Goal: Information Seeking & Learning: Learn about a topic

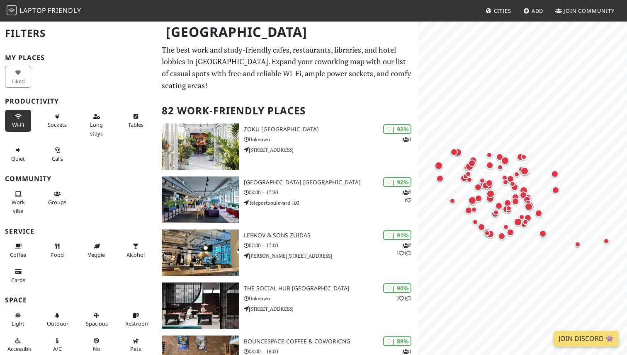
click at [15, 124] on span "Wi-Fi" at bounding box center [18, 124] width 12 height 7
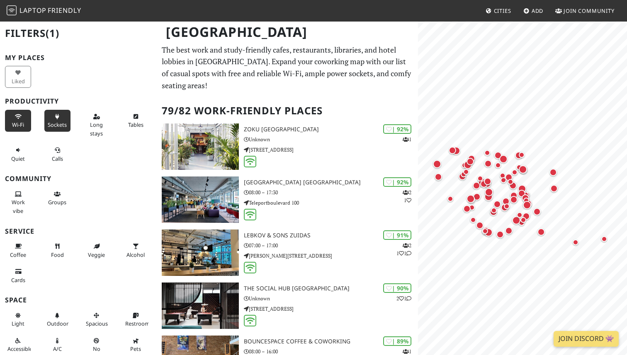
click at [60, 119] on button "Sockets" at bounding box center [57, 121] width 26 height 22
click at [90, 114] on button "Long stays" at bounding box center [96, 125] width 26 height 30
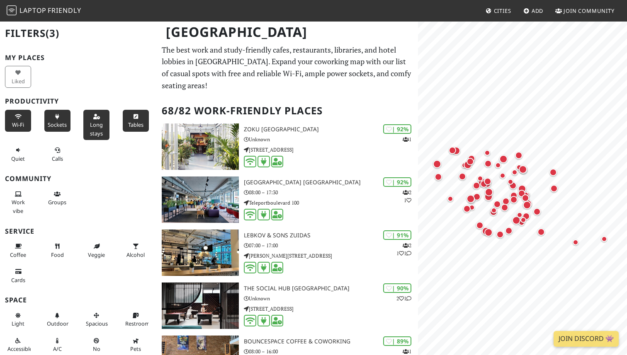
click at [125, 115] on button "Tables" at bounding box center [136, 121] width 26 height 22
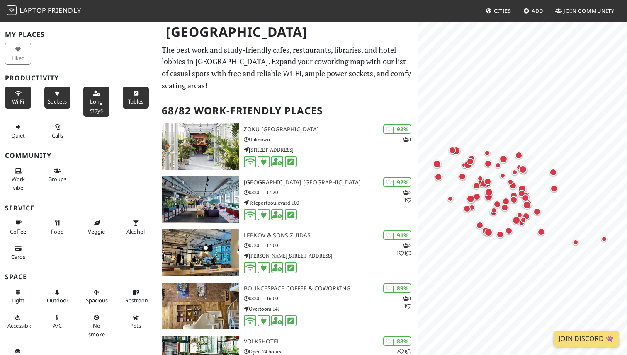
scroll to position [24, 0]
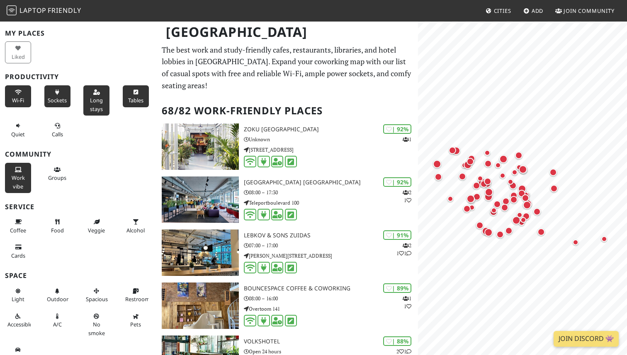
click at [22, 183] on span "Work vibe" at bounding box center [18, 182] width 13 height 16
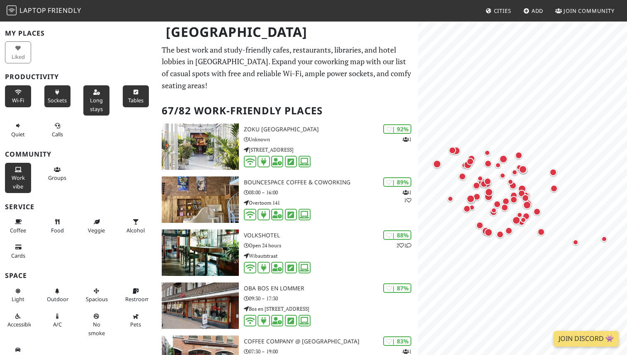
scroll to position [36, 0]
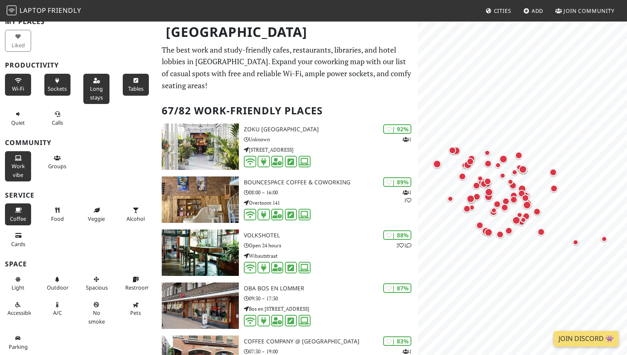
click at [27, 213] on button "Coffee" at bounding box center [18, 215] width 26 height 22
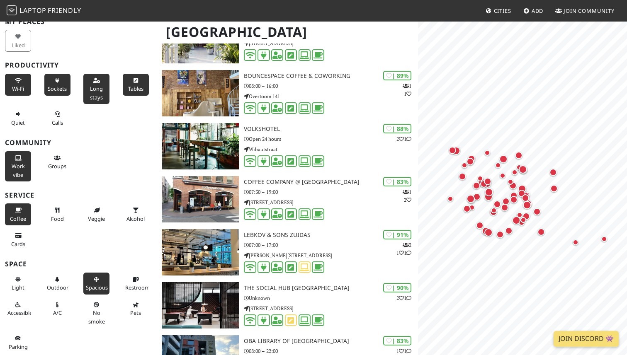
scroll to position [108, 0]
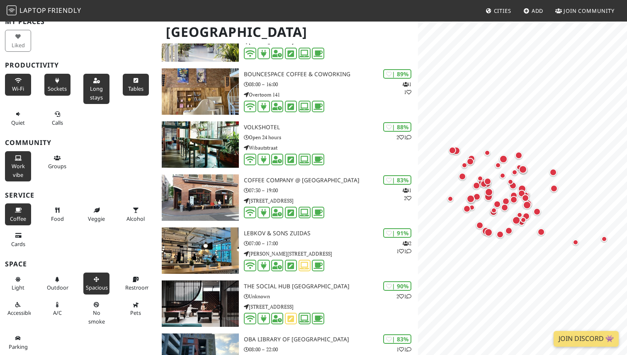
click at [92, 284] on span "Spacious" at bounding box center [97, 287] width 22 height 7
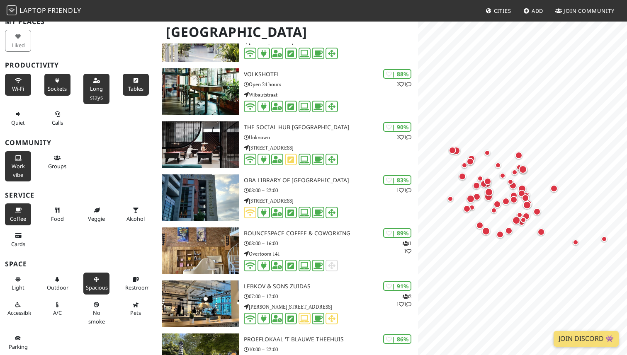
click at [92, 284] on span "Spacious" at bounding box center [97, 287] width 22 height 7
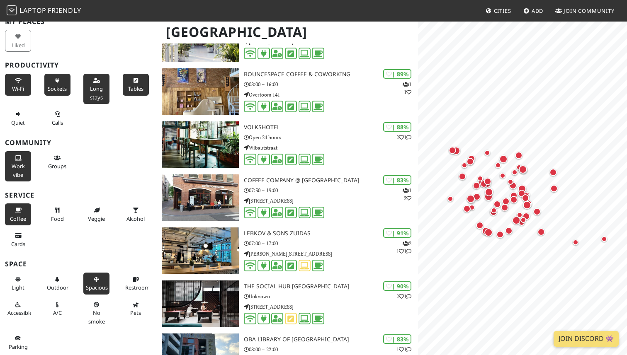
click at [92, 284] on span "Spacious" at bounding box center [97, 287] width 22 height 7
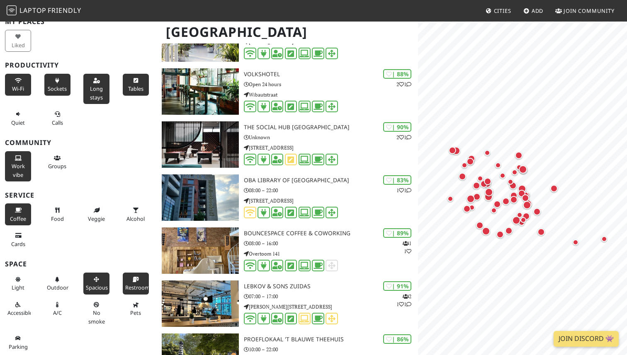
click at [130, 287] on span "Restroom" at bounding box center [137, 287] width 24 height 7
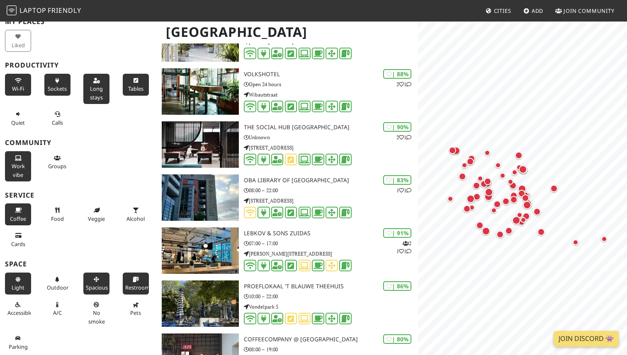
click at [19, 287] on span "Light" at bounding box center [18, 287] width 13 height 7
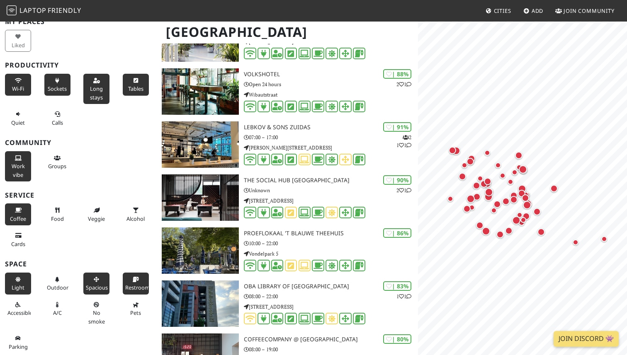
scroll to position [0, 0]
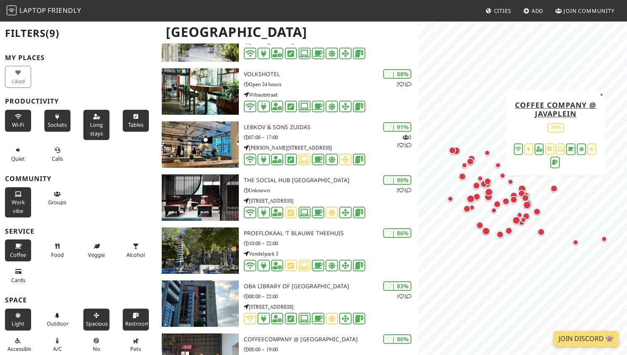
click at [556, 189] on div "Map marker" at bounding box center [553, 188] width 7 height 7
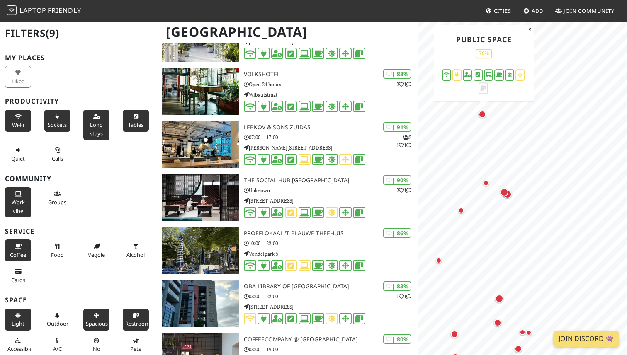
click at [486, 112] on div "Map marker" at bounding box center [484, 116] width 11 height 11
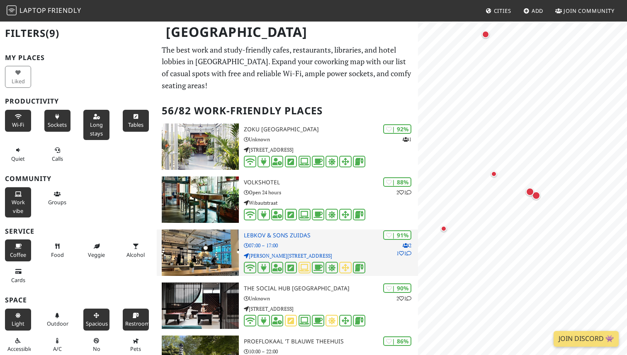
click at [288, 242] on p "07:00 – 17:00" at bounding box center [331, 246] width 174 height 8
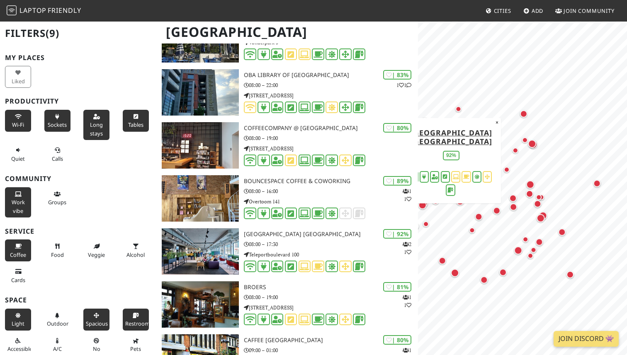
scroll to position [319, 0]
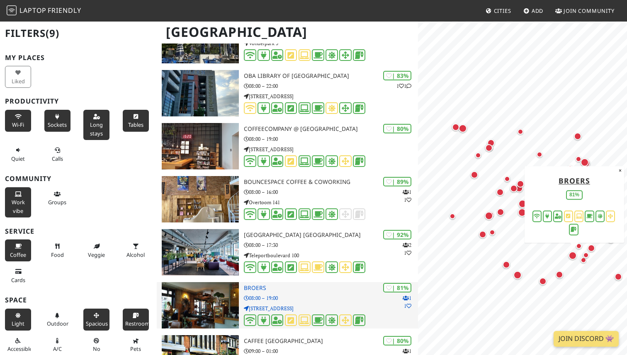
click at [301, 291] on h3 "Broers" at bounding box center [331, 288] width 174 height 7
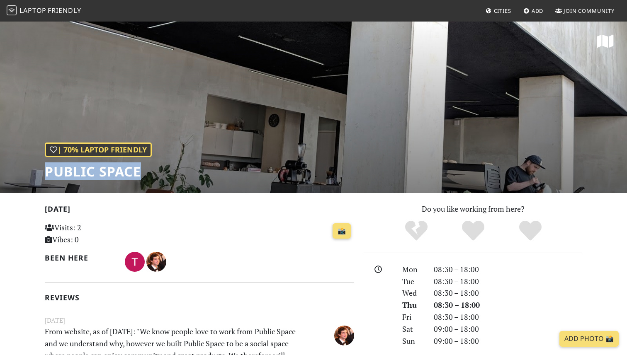
drag, startPoint x: 139, startPoint y: 173, endPoint x: 16, endPoint y: 172, distance: 123.2
click at [16, 172] on div "| 70% Laptop Friendly Public Space" at bounding box center [313, 107] width 627 height 172
copy h1 "Public Space"
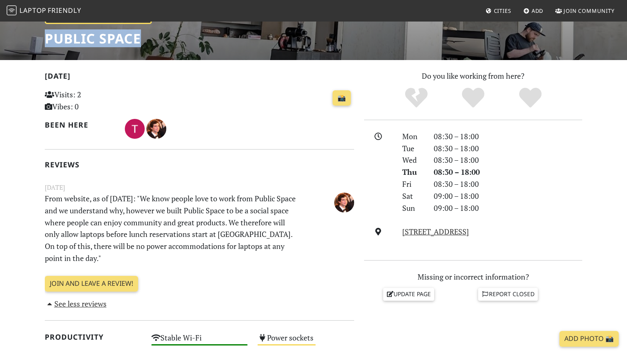
scroll to position [128, 0]
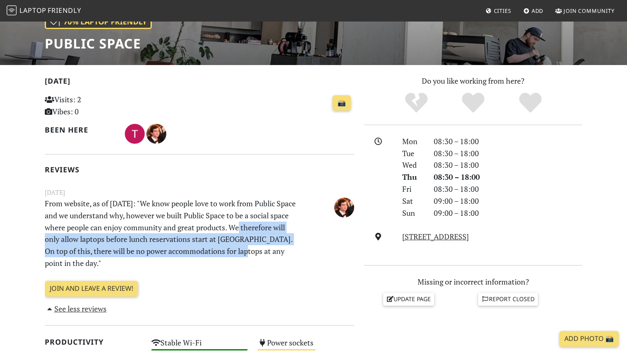
drag, startPoint x: 240, startPoint y: 226, endPoint x: 233, endPoint y: 254, distance: 28.7
click at [233, 255] on p "From website, as of 13 July 2022: "We know people love to work from Public Spac…" at bounding box center [173, 234] width 266 height 72
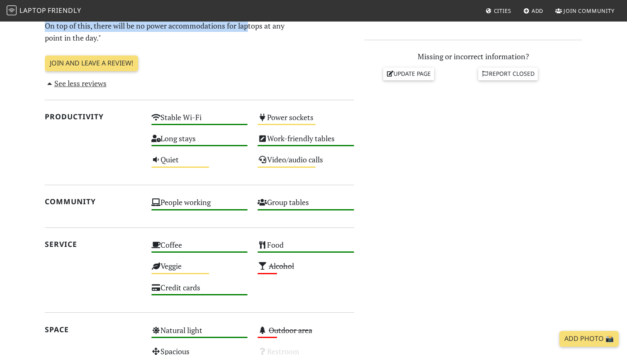
scroll to position [358, 0]
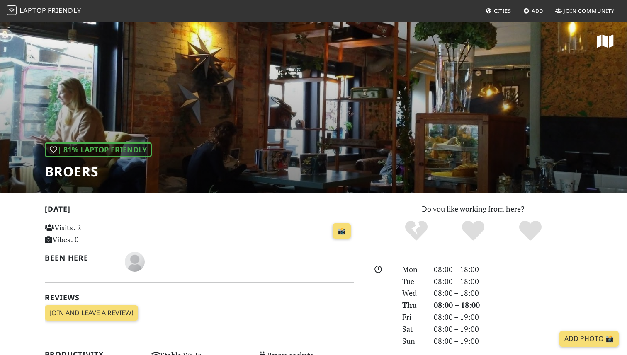
click at [77, 168] on h1 "Broers" at bounding box center [98, 172] width 107 height 16
copy h1 "Broers"
